Goal: Task Accomplishment & Management: Use online tool/utility

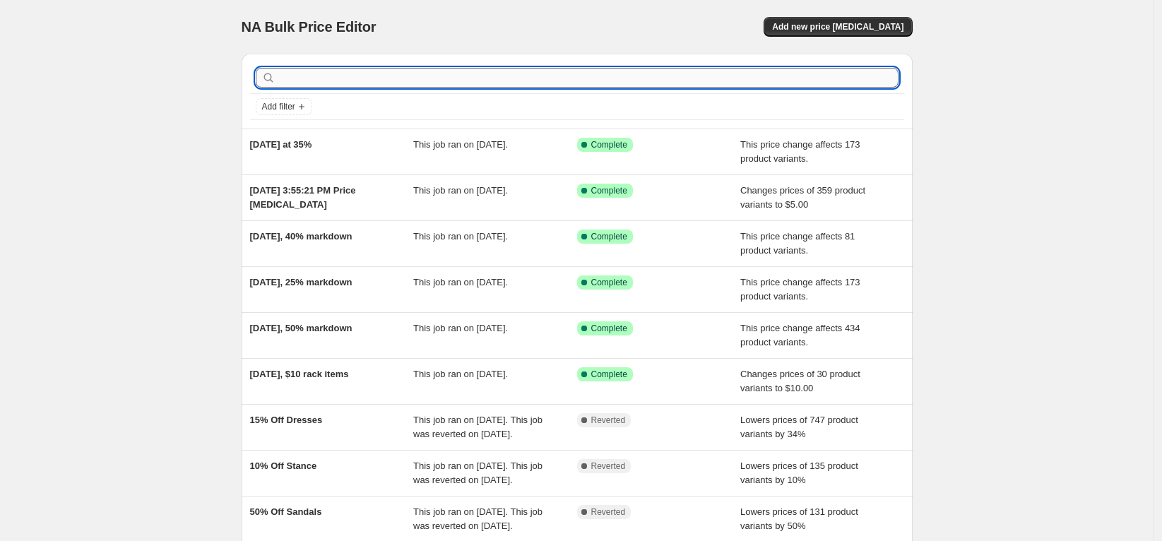
click at [342, 78] on input "text" at bounding box center [588, 78] width 620 height 20
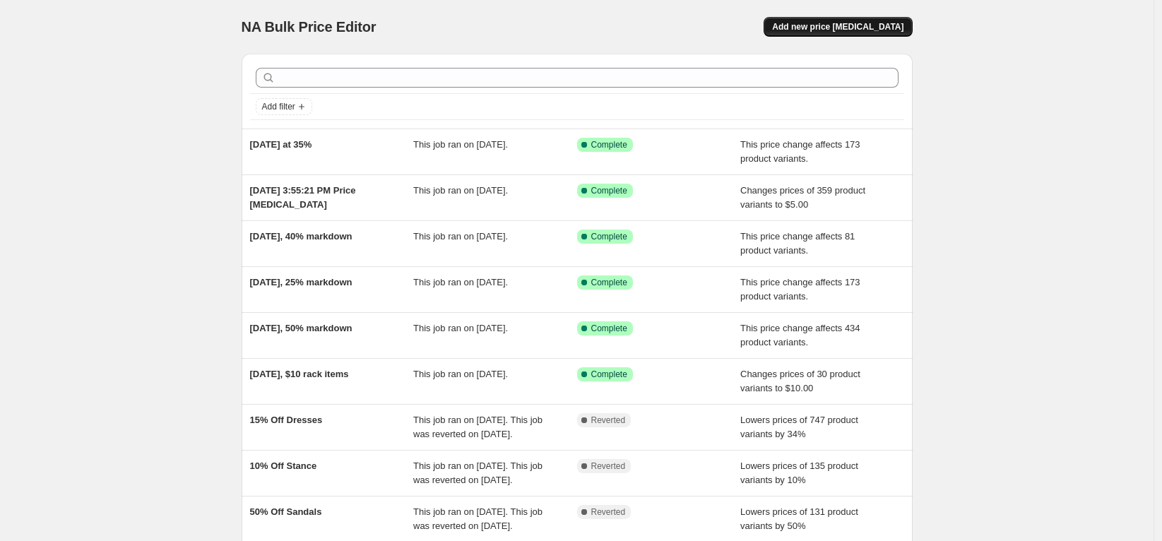
click at [814, 23] on span "Add new price [MEDICAL_DATA]" at bounding box center [837, 26] width 131 height 11
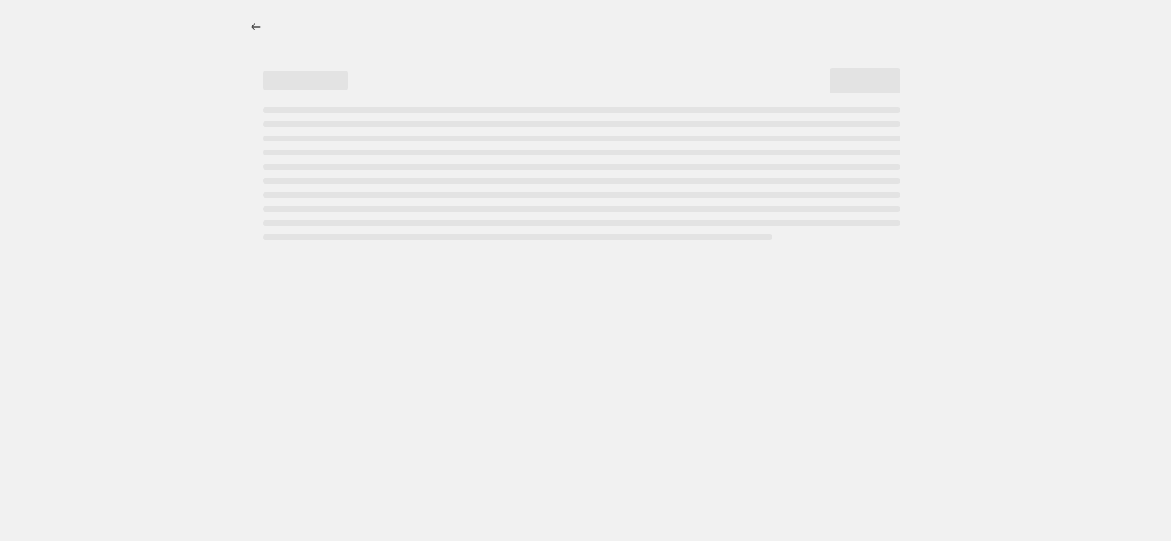
select select "percentage"
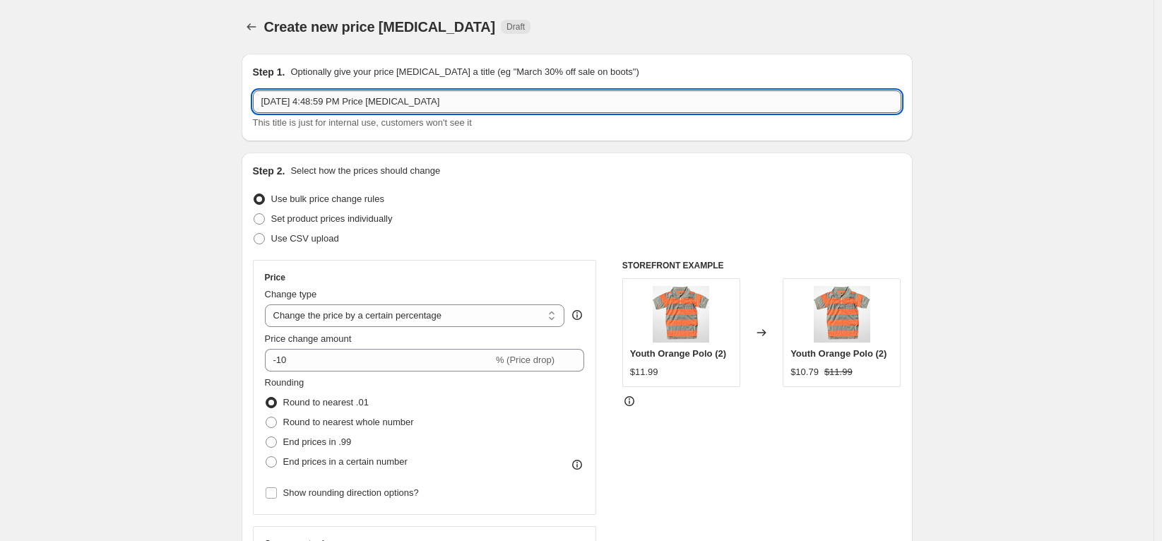
drag, startPoint x: 441, startPoint y: 91, endPoint x: 316, endPoint y: 98, distance: 125.2
click at [316, 98] on input "[DATE] 4:48:59 PM Price [MEDICAL_DATA]" at bounding box center [577, 101] width 649 height 23
type input "[DATE] shorts 75%"
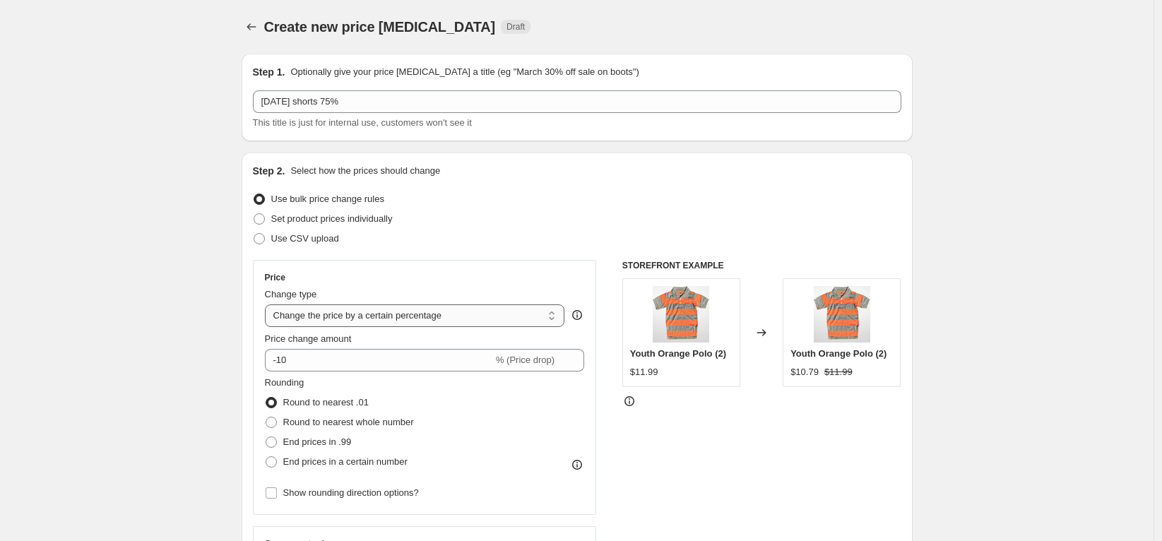
click at [323, 319] on select "Change the price to a certain amount Change the price by a certain amount Chang…" at bounding box center [415, 316] width 300 height 23
select select "pcap"
click at [269, 305] on select "Change the price to a certain amount Change the price by a certain amount Chang…" at bounding box center [415, 316] width 300 height 23
type input "-20"
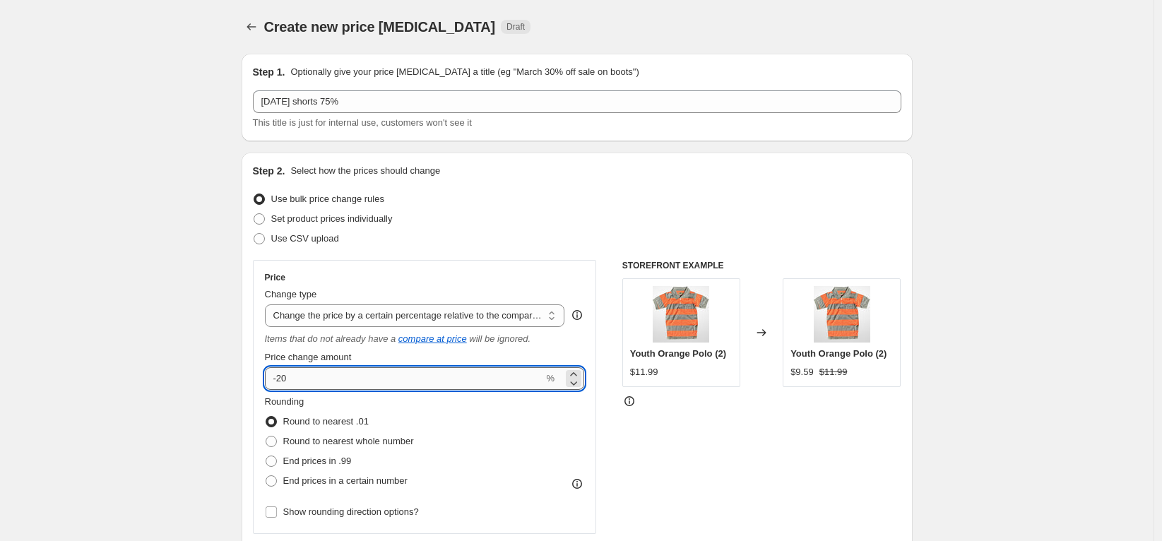
click at [339, 384] on input "-20" at bounding box center [404, 378] width 279 height 23
type input "-75"
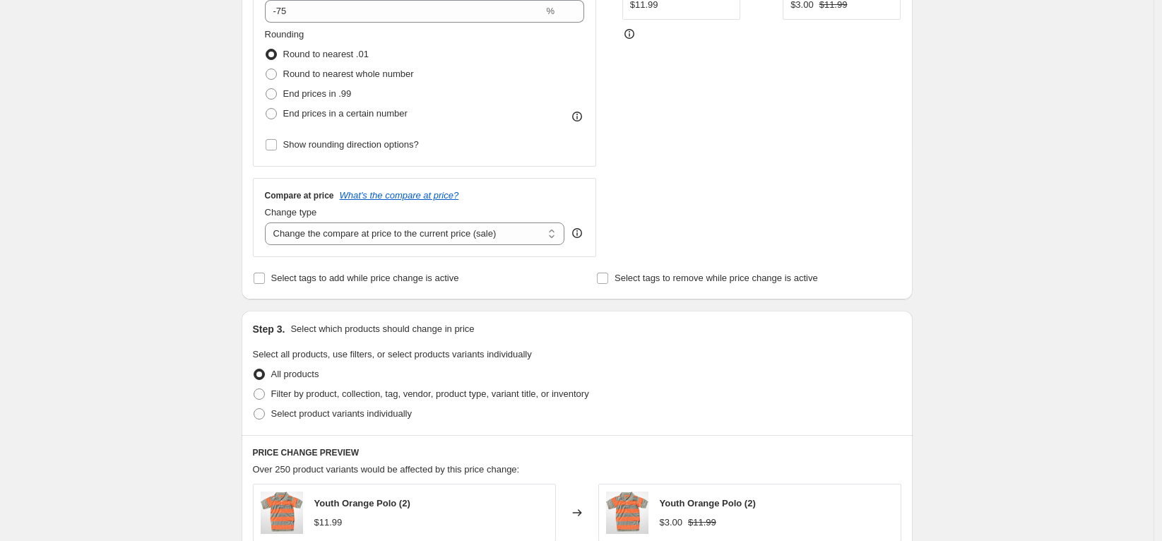
scroll to position [370, 0]
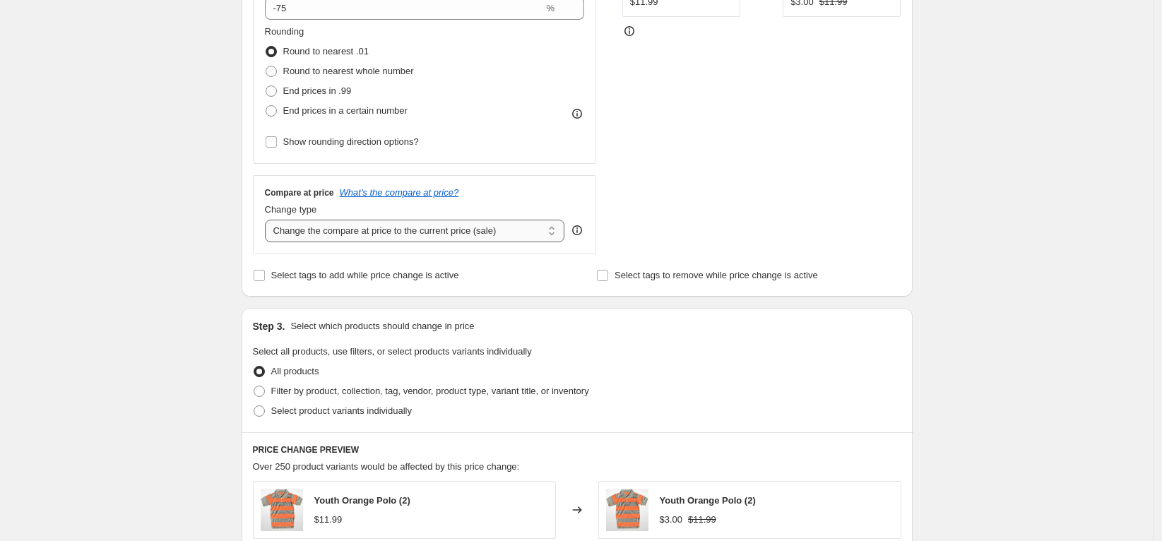
click at [306, 235] on select "Change the compare at price to the current price (sale) Change the compare at p…" at bounding box center [415, 231] width 300 height 23
select select "no_change"
click at [269, 220] on select "Change the compare at price to the current price (sale) Change the compare at p…" at bounding box center [415, 231] width 300 height 23
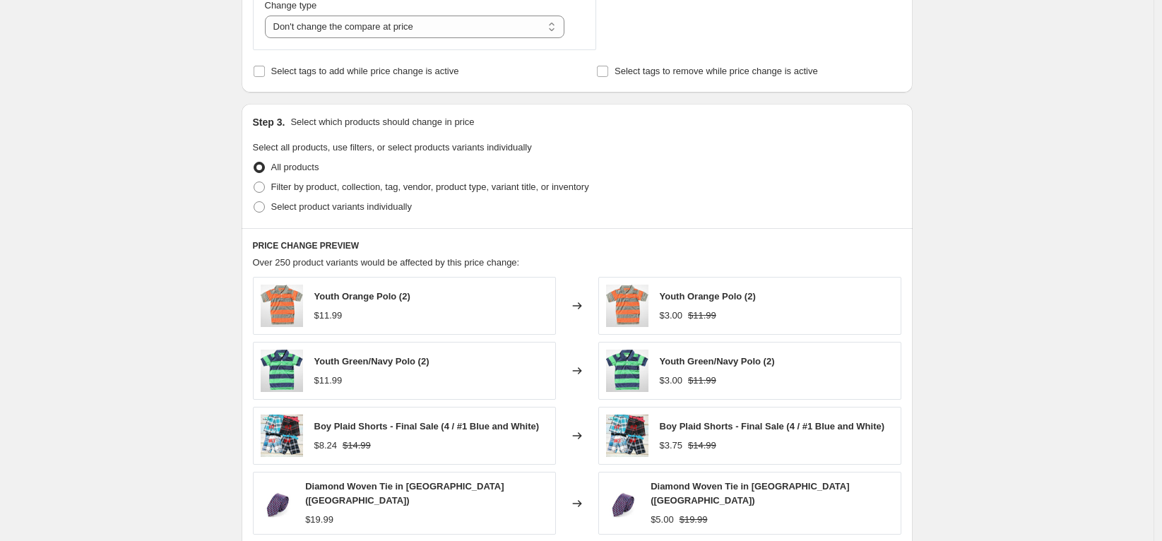
scroll to position [613, 0]
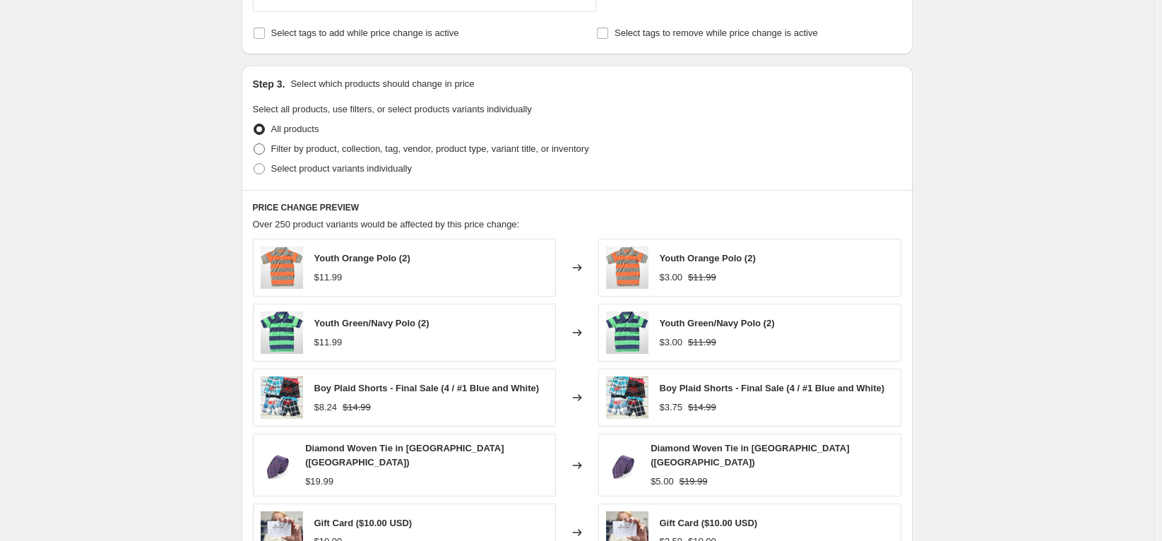
click at [336, 148] on span "Filter by product, collection, tag, vendor, product type, variant title, or inv…" at bounding box center [430, 148] width 318 height 11
click at [254, 144] on input "Filter by product, collection, tag, vendor, product type, variant title, or inv…" at bounding box center [254, 143] width 1 height 1
radio input "true"
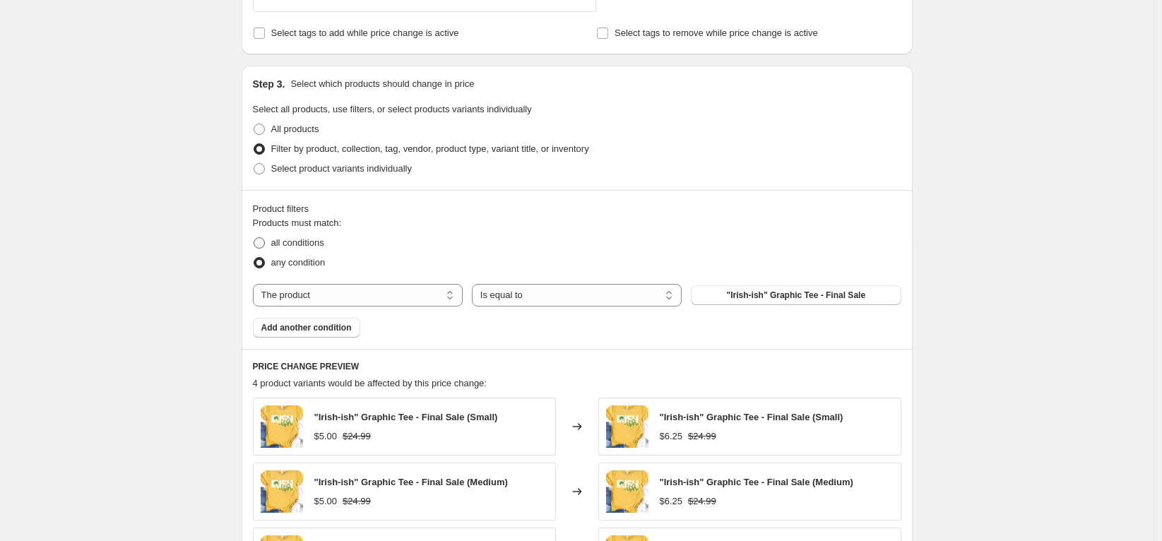
click at [300, 245] on span "all conditions" at bounding box center [297, 242] width 53 height 11
click at [254, 238] on input "all conditions" at bounding box center [254, 237] width 1 height 1
radio input "true"
click at [391, 298] on select "The product The product's collection The product's tag The product's vendor The…" at bounding box center [358, 295] width 210 height 23
select select "tag"
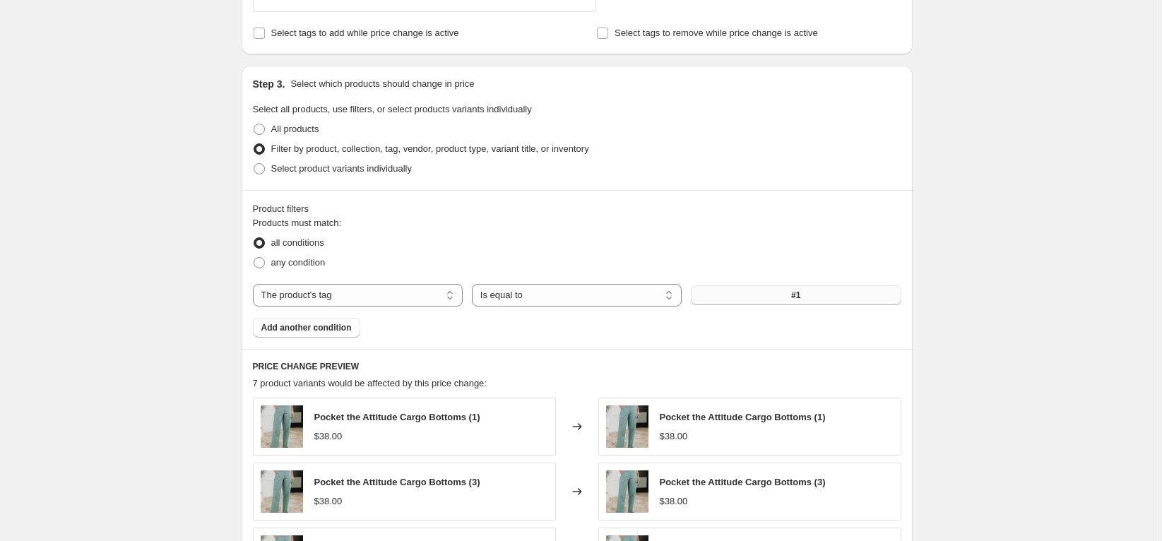
click at [792, 293] on button "#1" at bounding box center [796, 295] width 210 height 20
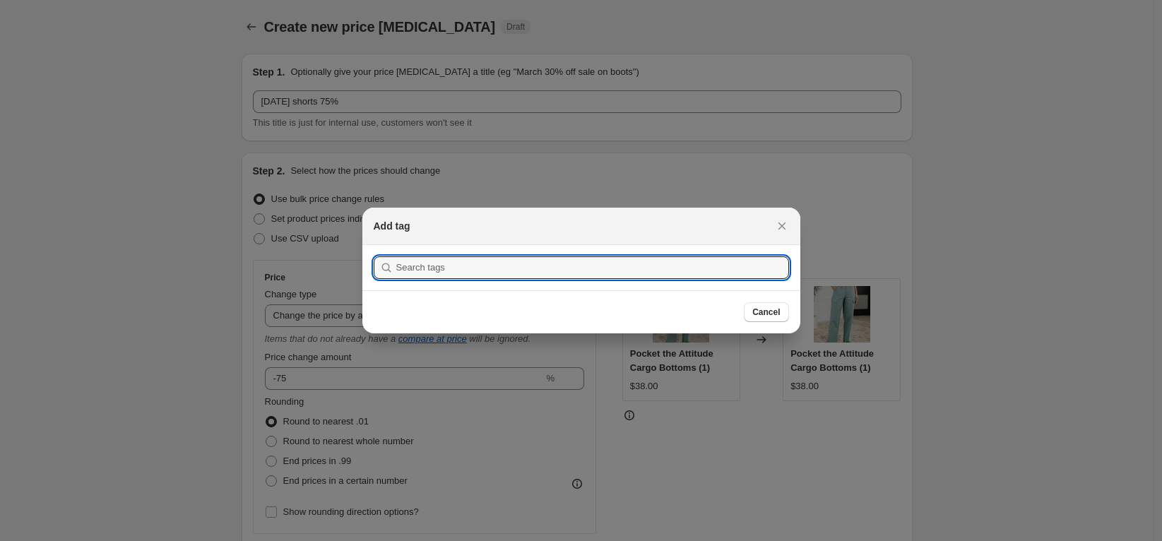
scroll to position [0, 0]
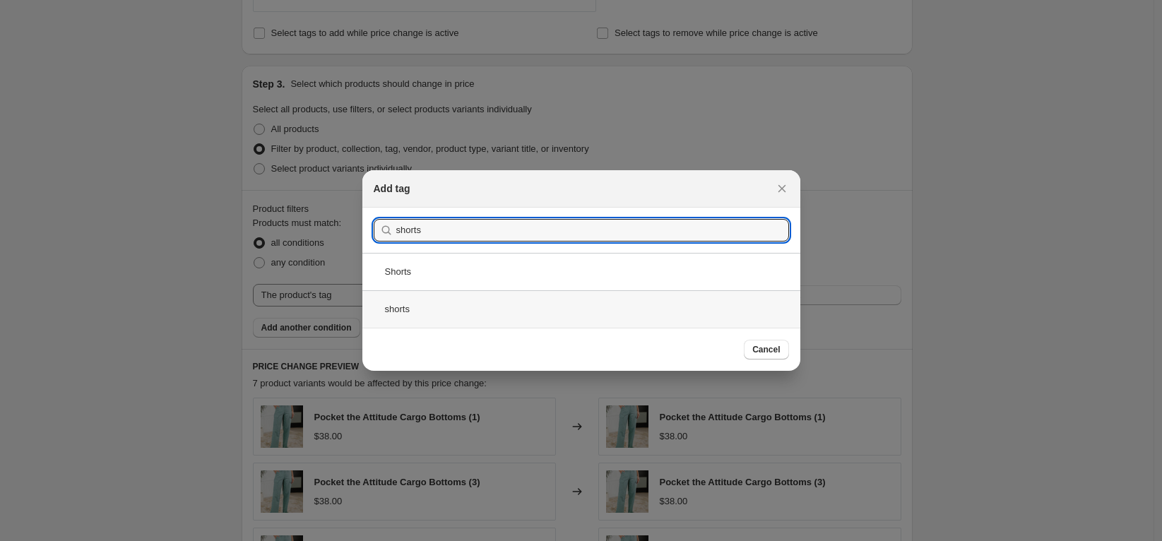
type input "shorts"
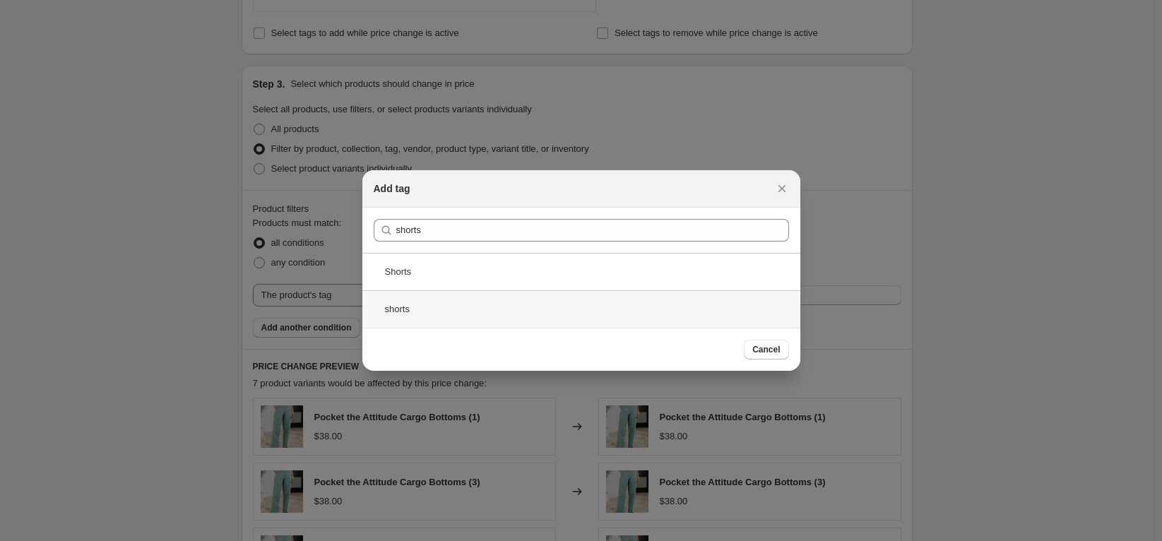
click at [439, 318] on div "shorts" at bounding box center [582, 308] width 438 height 37
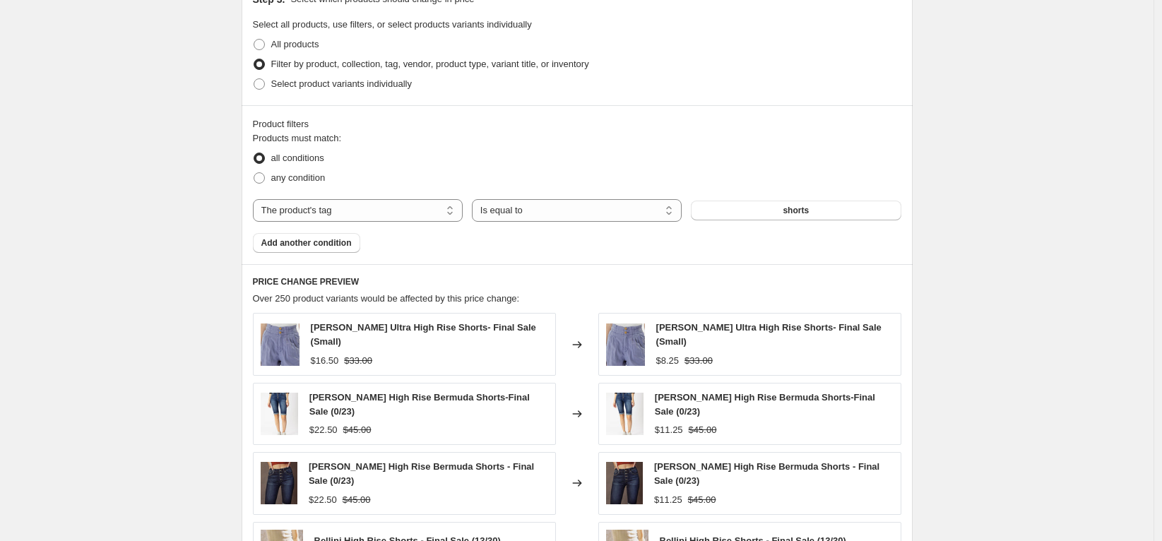
scroll to position [661, 0]
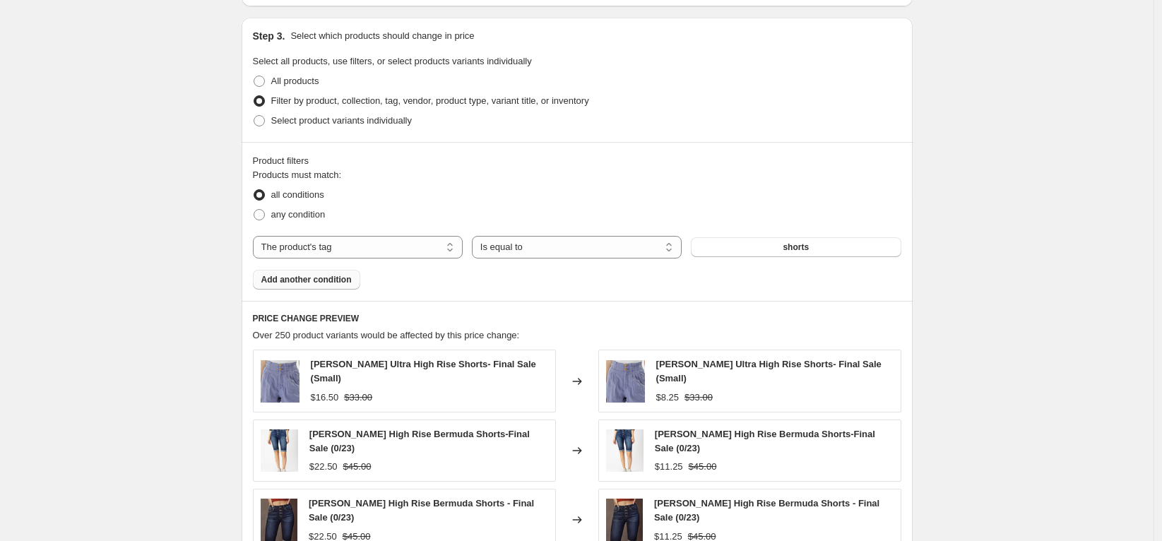
click at [298, 279] on span "Add another condition" at bounding box center [306, 279] width 90 height 11
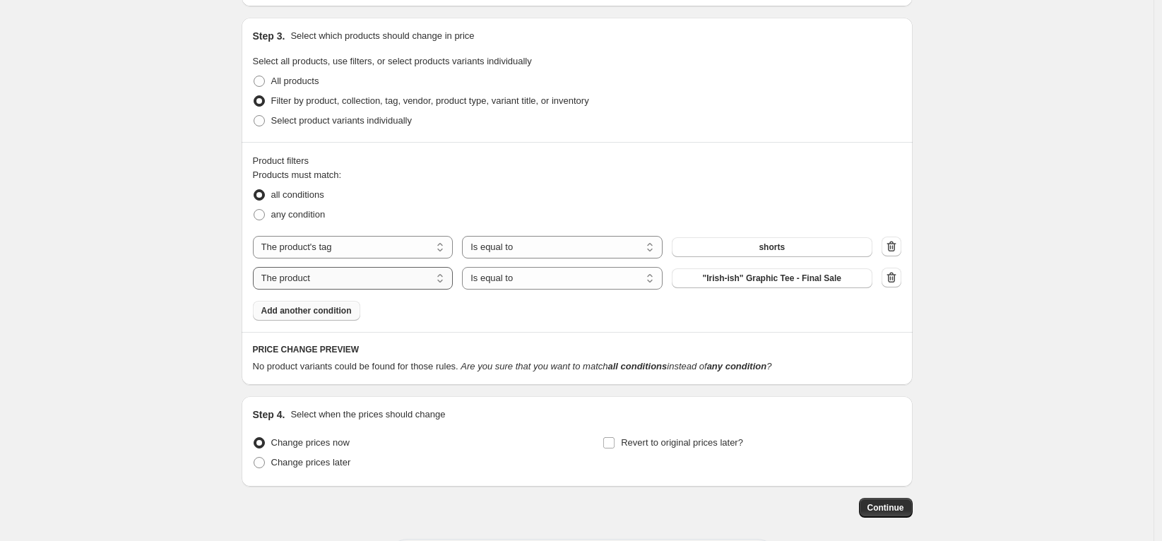
click at [326, 285] on select "The product The product's collection The product's tag The product's vendor The…" at bounding box center [353, 278] width 201 height 23
click at [257, 267] on select "The product The product's collection The product's tag The product's vendor The…" at bounding box center [353, 278] width 201 height 23
click at [531, 276] on select "Is equal to Is not equal to" at bounding box center [562, 278] width 201 height 23
select select "not_equal"
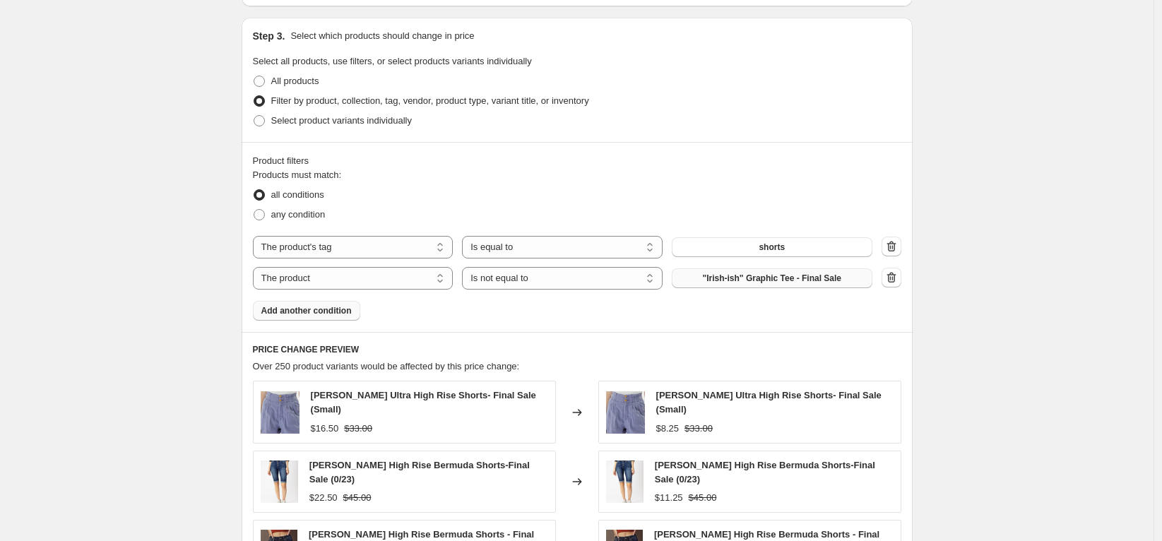
click at [705, 277] on button ""Irish-ish" Graphic Tee - Final Sale" at bounding box center [772, 279] width 201 height 20
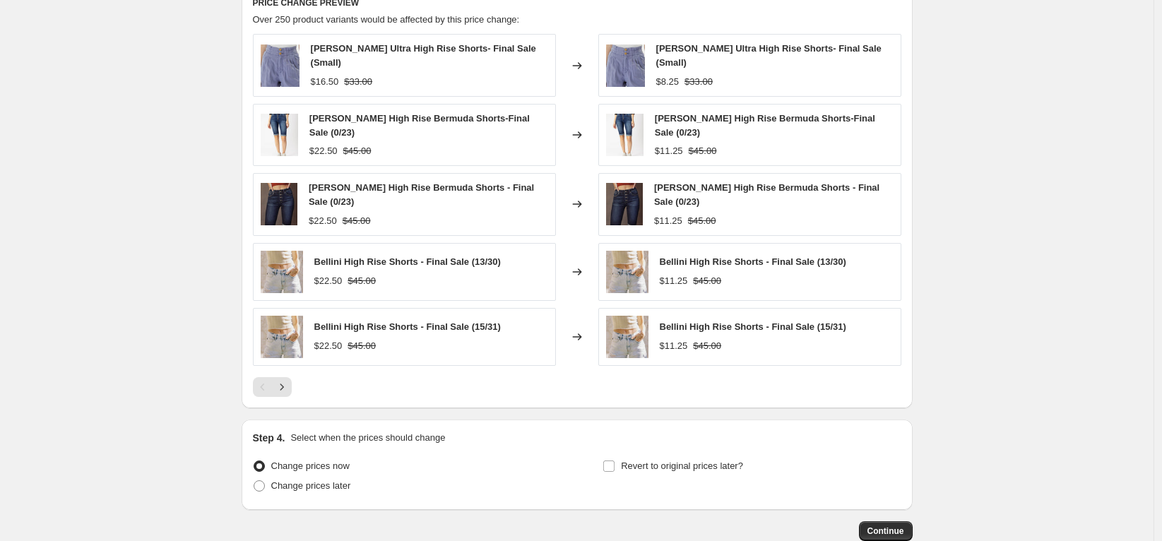
scroll to position [1027, 0]
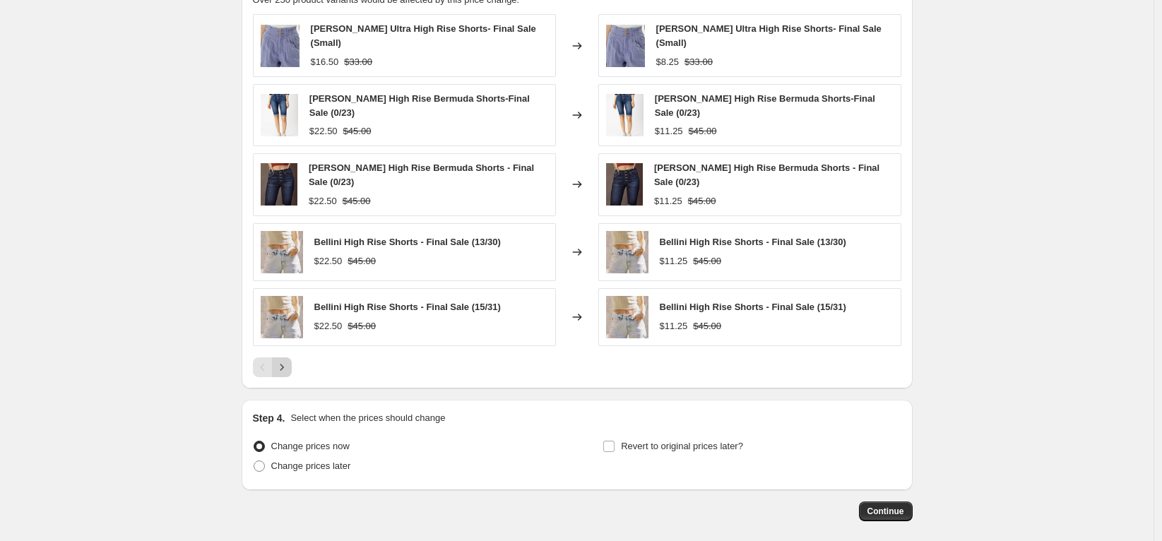
click at [285, 360] on icon "Next" at bounding box center [282, 367] width 14 height 14
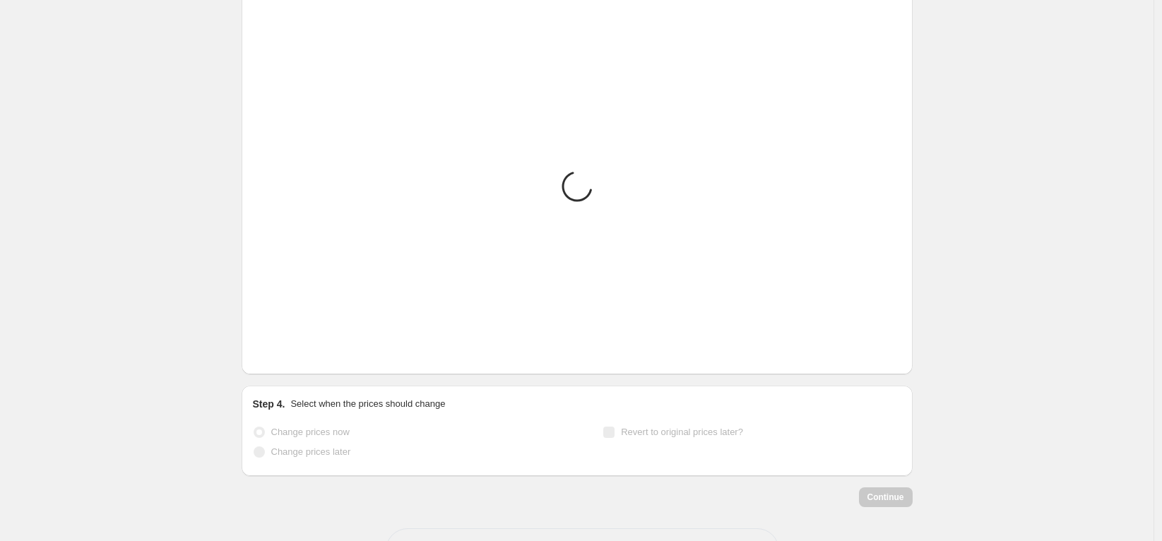
click at [285, 357] on icon "Next" at bounding box center [282, 353] width 14 height 14
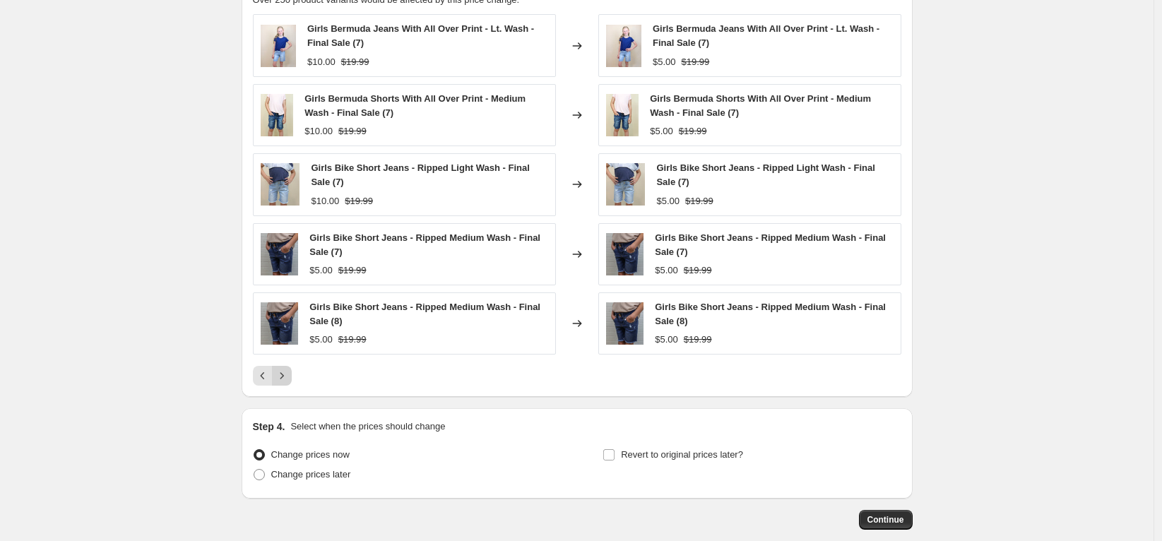
click at [285, 357] on div "Girls Bermuda Jeans With All Over Print - Lt. Wash - Final Sale (7) $10.00 $19.…" at bounding box center [577, 200] width 649 height 372
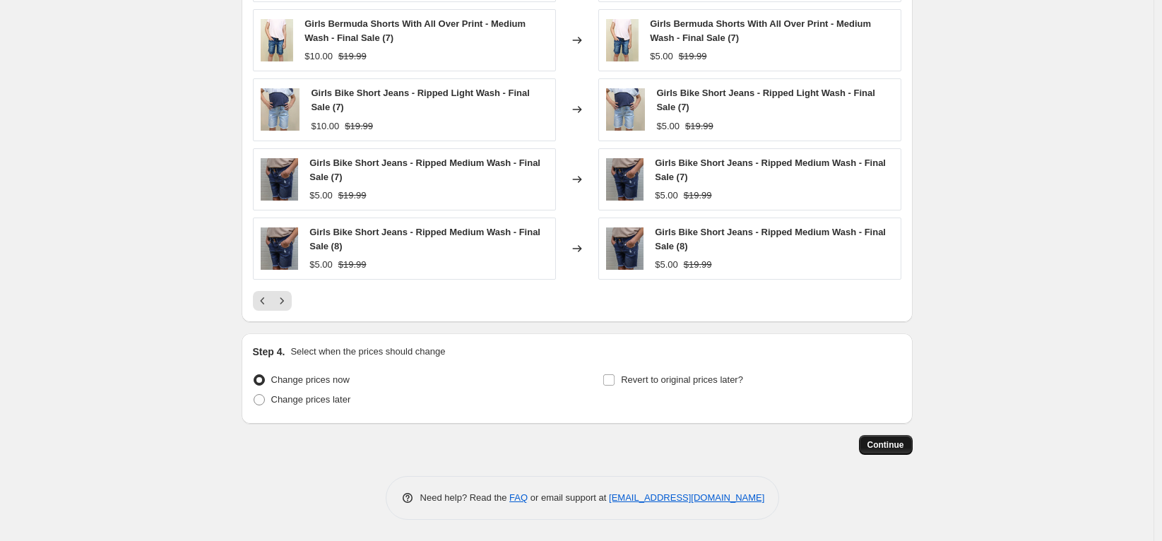
click at [892, 447] on span "Continue" at bounding box center [886, 445] width 37 height 11
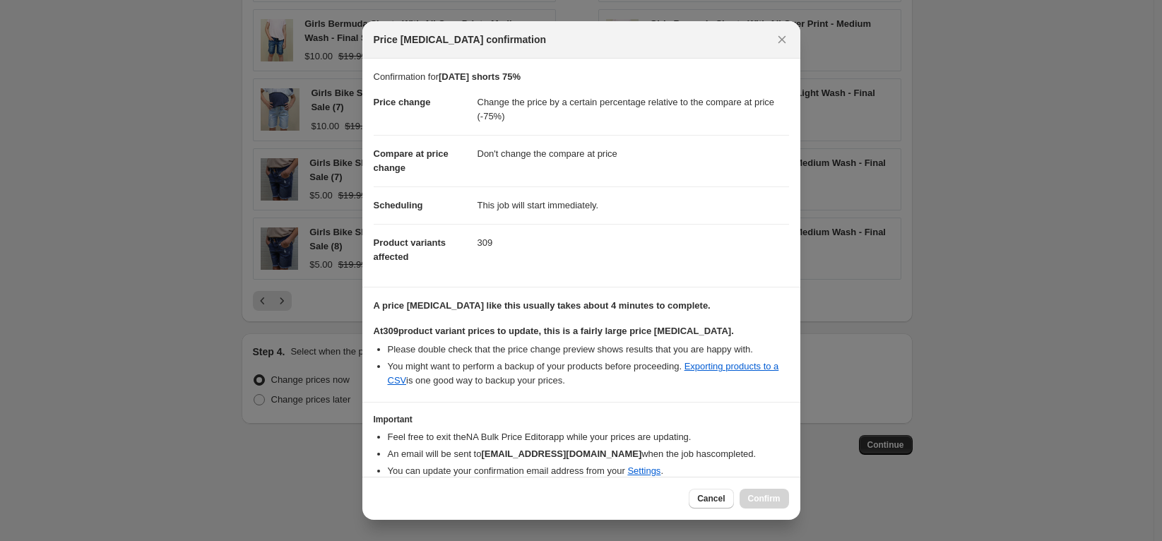
scroll to position [58, 0]
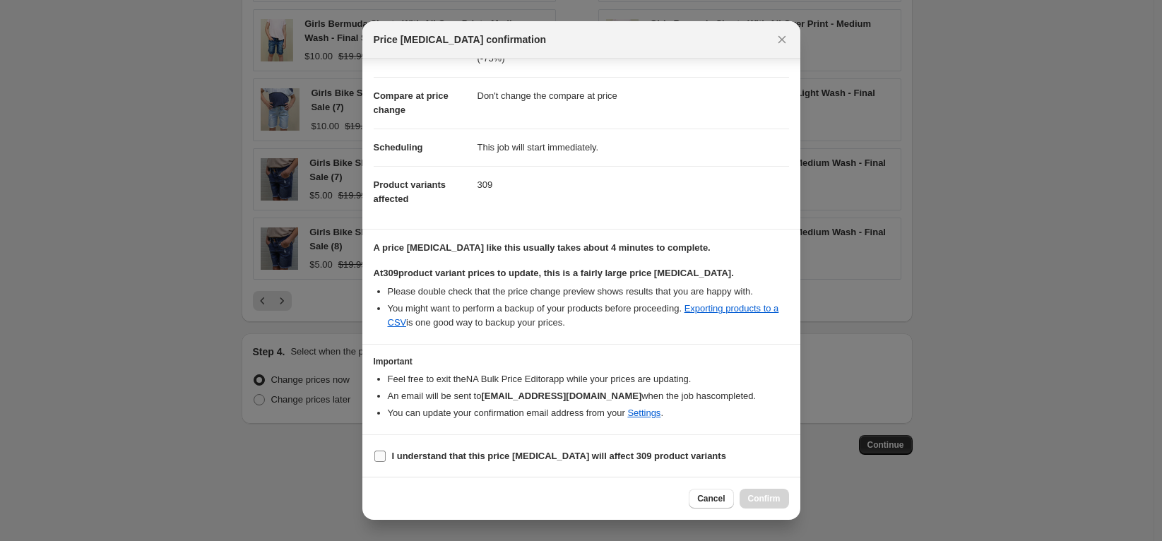
click at [606, 459] on b "I understand that this price [MEDICAL_DATA] will affect 309 product variants" at bounding box center [559, 456] width 334 height 11
click at [386, 459] on input "I understand that this price [MEDICAL_DATA] will affect 309 product variants" at bounding box center [380, 456] width 11 height 11
checkbox input "true"
click at [755, 501] on span "Confirm" at bounding box center [764, 498] width 33 height 11
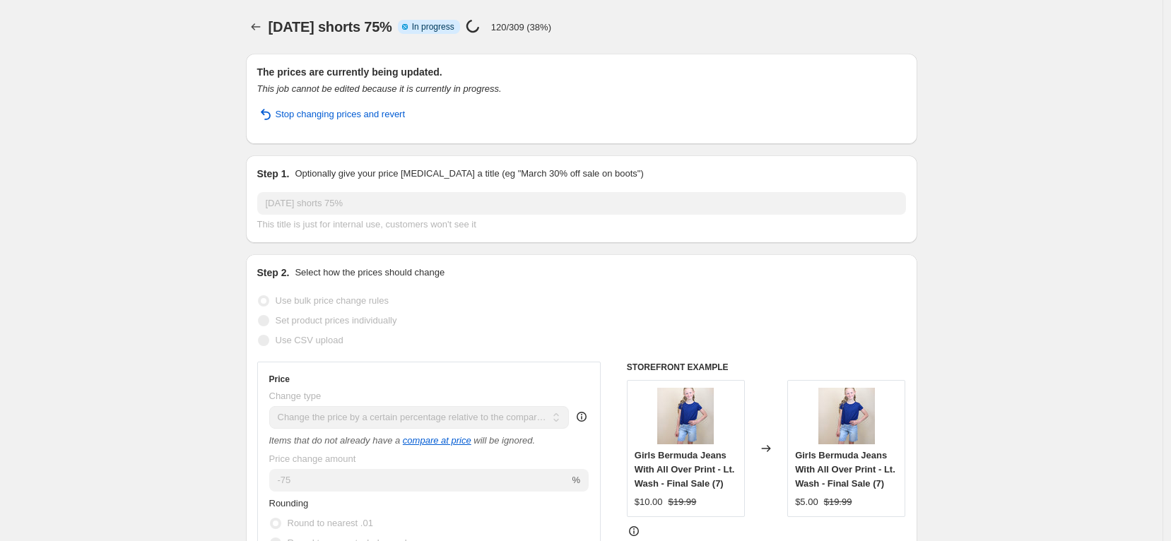
select select "pcap"
select select "no_change"
select select "tag"
select select "not_equal"
